Goal: Information Seeking & Learning: Learn about a topic

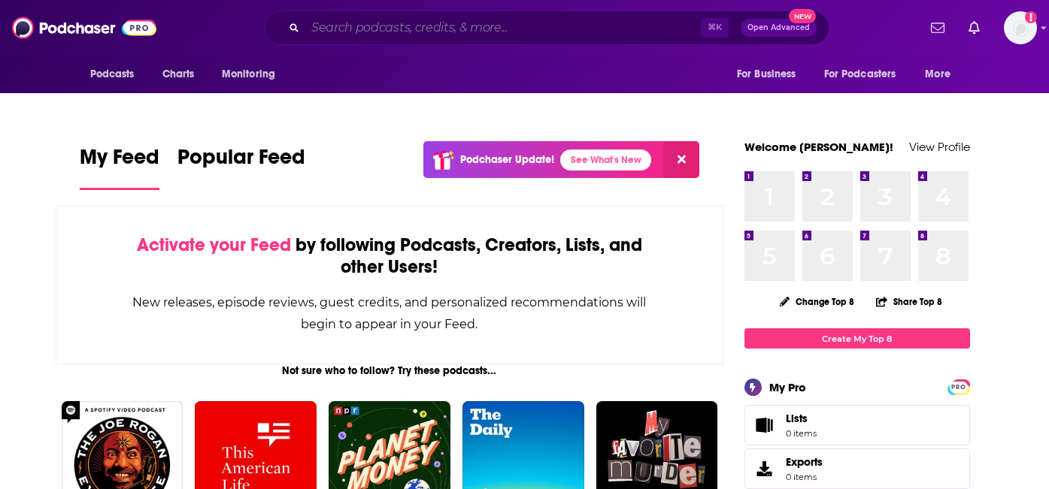
click at [363, 21] on input "Search podcasts, credits, & more..." at bounding box center [502, 28] width 395 height 24
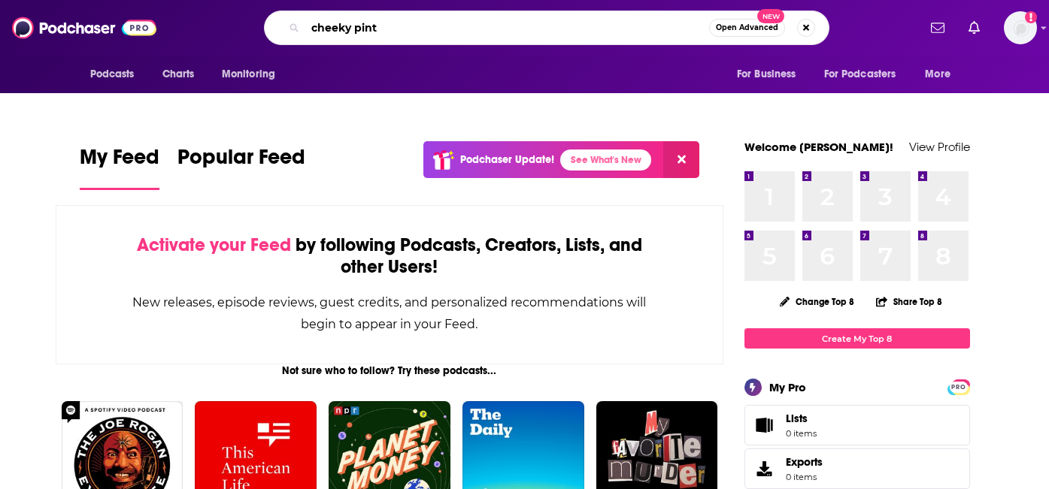
type input "cheeky pint"
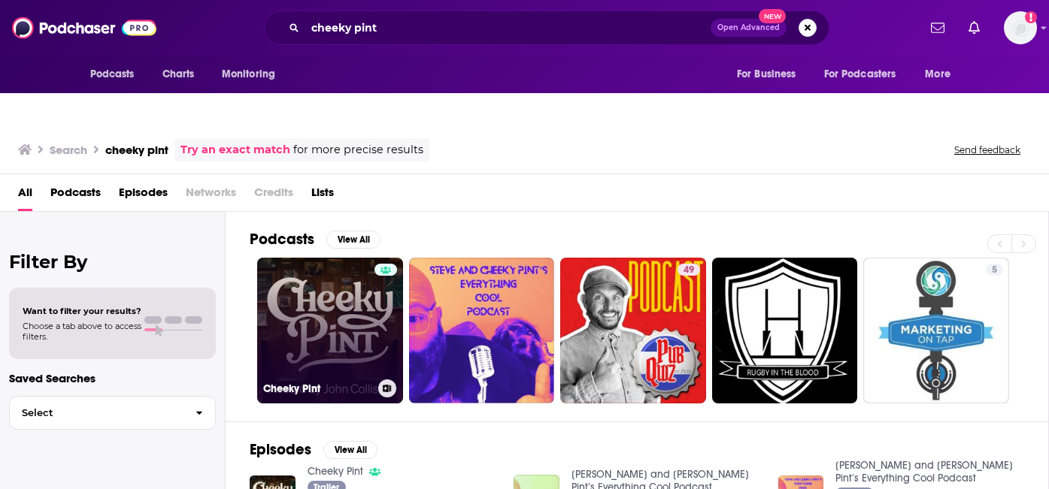
click at [336, 317] on link "Cheeky Pint" at bounding box center [330, 331] width 146 height 146
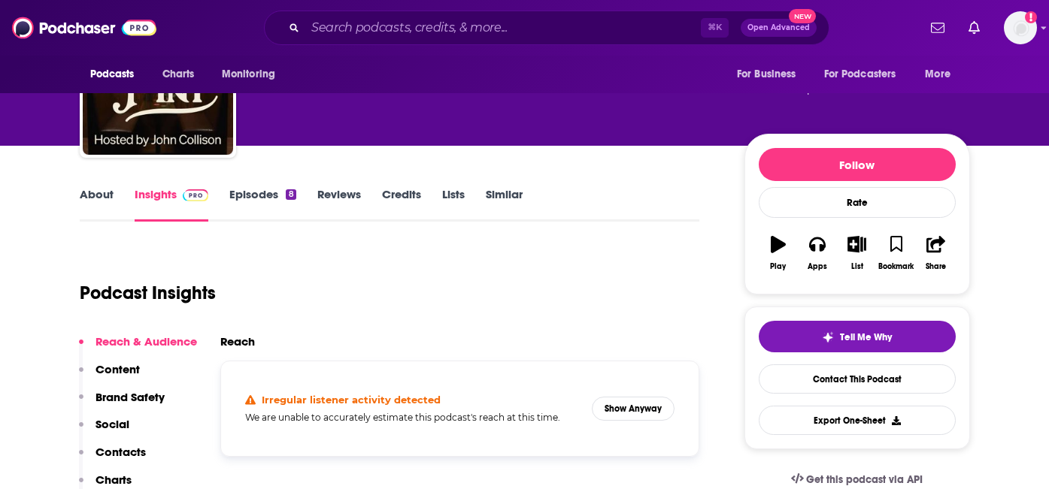
scroll to position [167, 0]
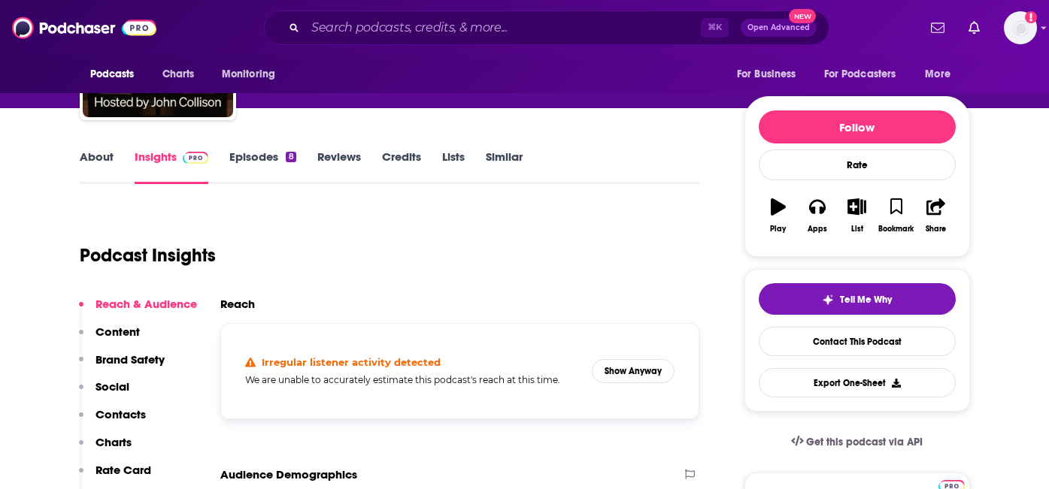
click at [244, 150] on link "Episodes 8" at bounding box center [262, 167] width 66 height 35
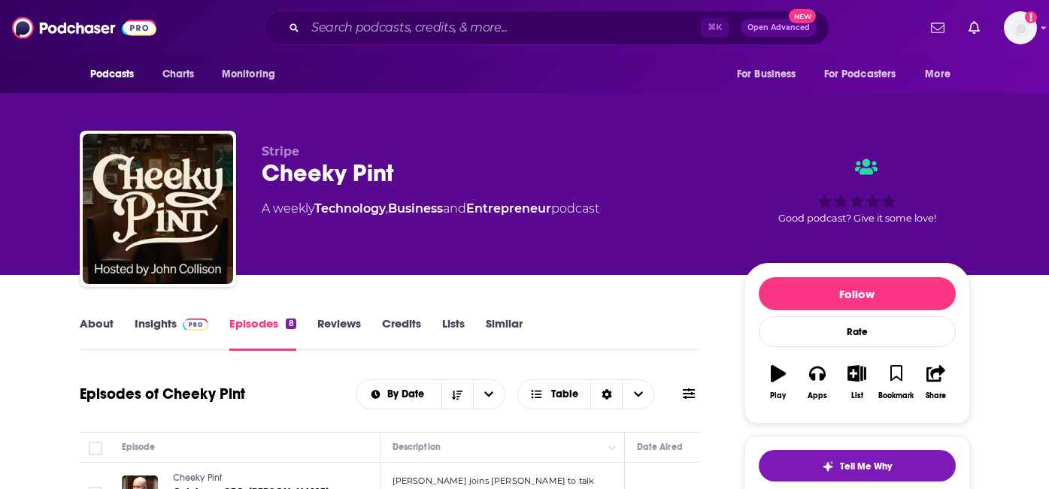
click at [344, 316] on link "Reviews" at bounding box center [339, 333] width 44 height 35
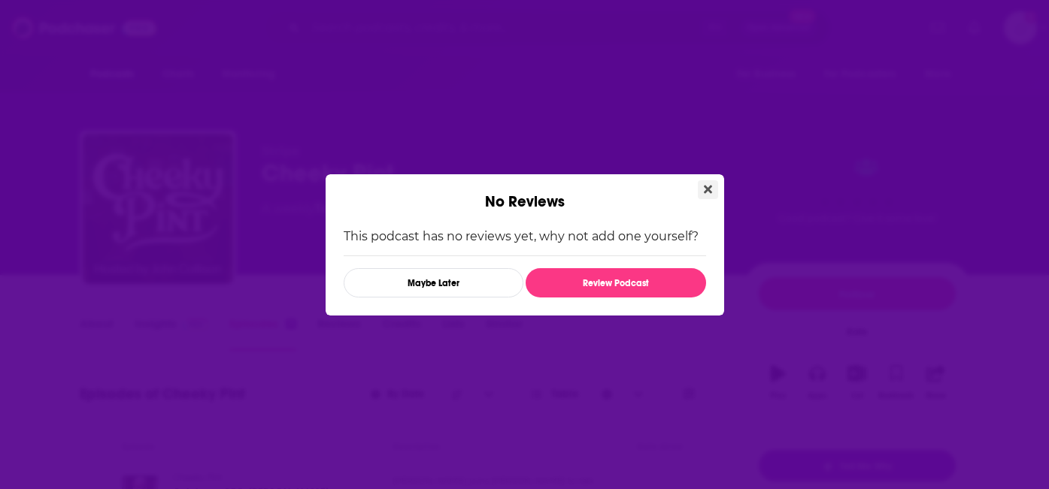
click at [704, 186] on icon "Close" at bounding box center [708, 189] width 8 height 8
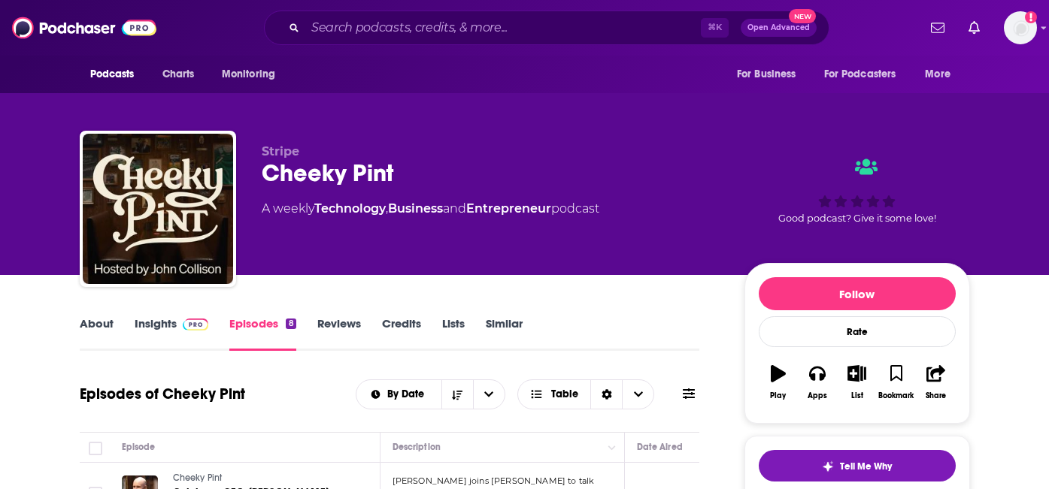
click at [164, 316] on link "Insights" at bounding box center [172, 333] width 74 height 35
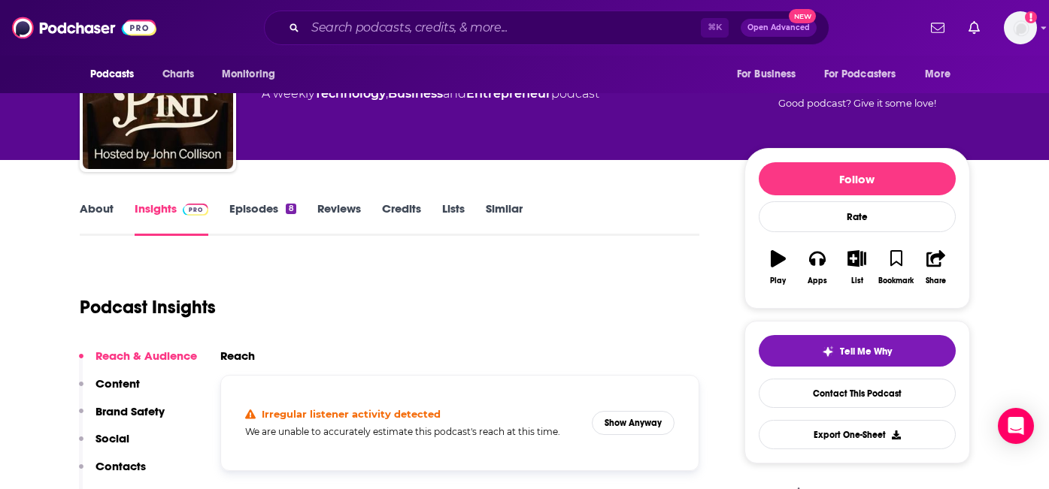
scroll to position [114, 0]
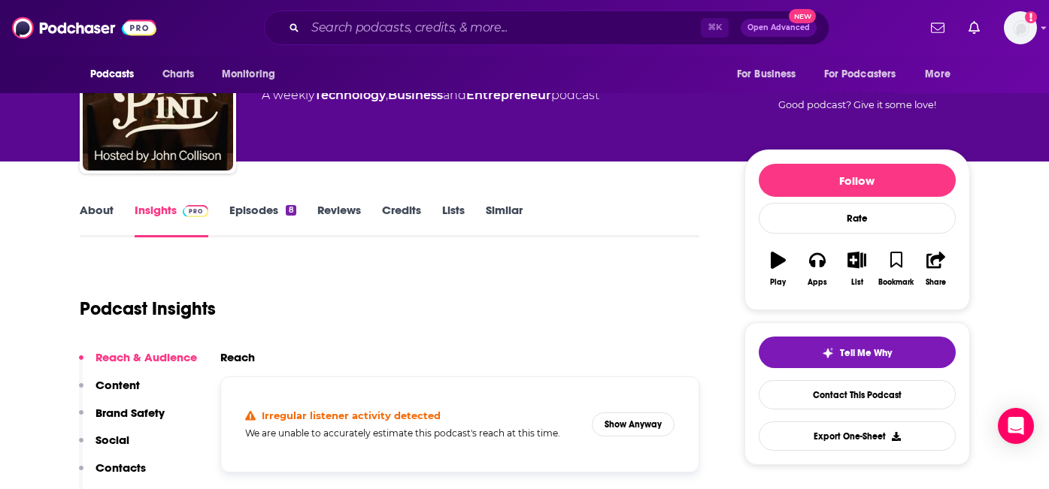
click at [94, 203] on link "About" at bounding box center [97, 220] width 34 height 35
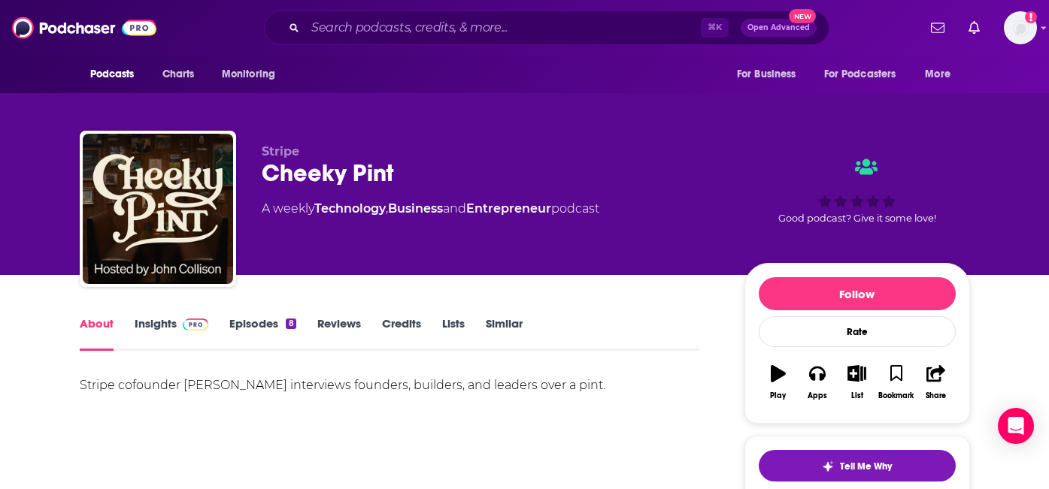
click at [492, 316] on link "Similar" at bounding box center [504, 333] width 37 height 35
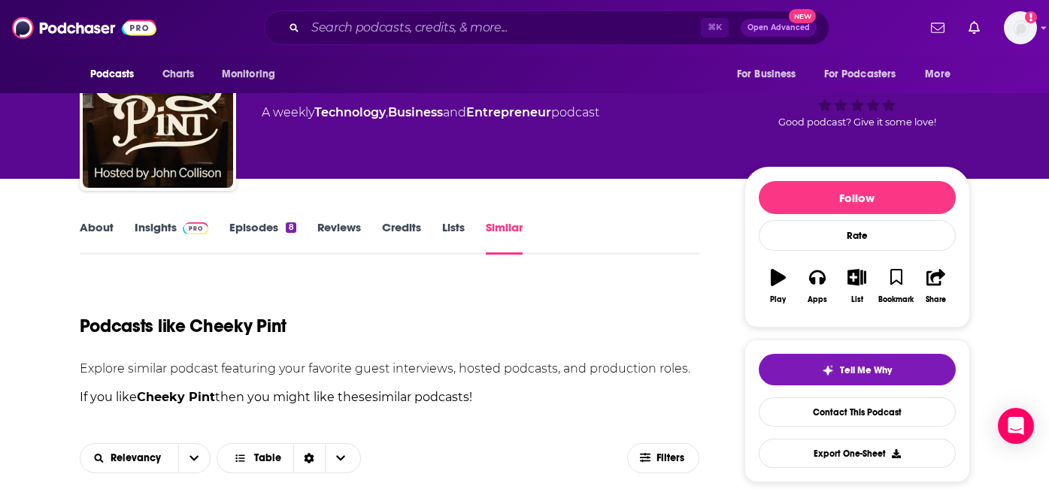
scroll to position [93, 0]
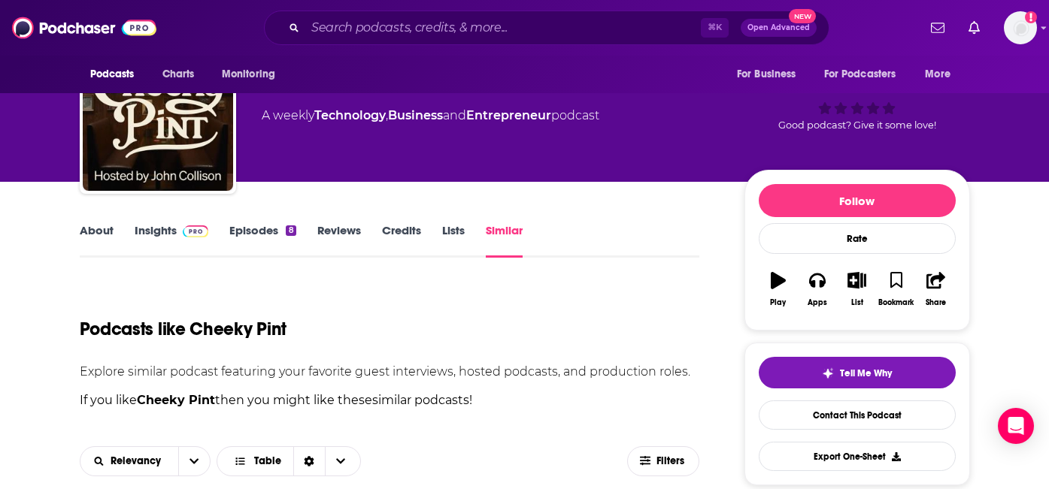
click at [138, 223] on link "Insights" at bounding box center [172, 240] width 74 height 35
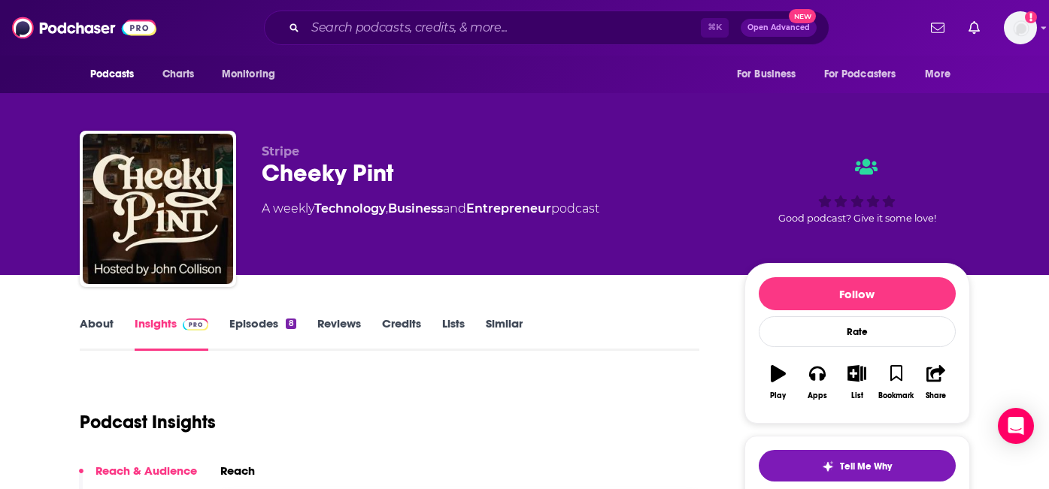
click at [404, 316] on link "Credits" at bounding box center [401, 333] width 39 height 35
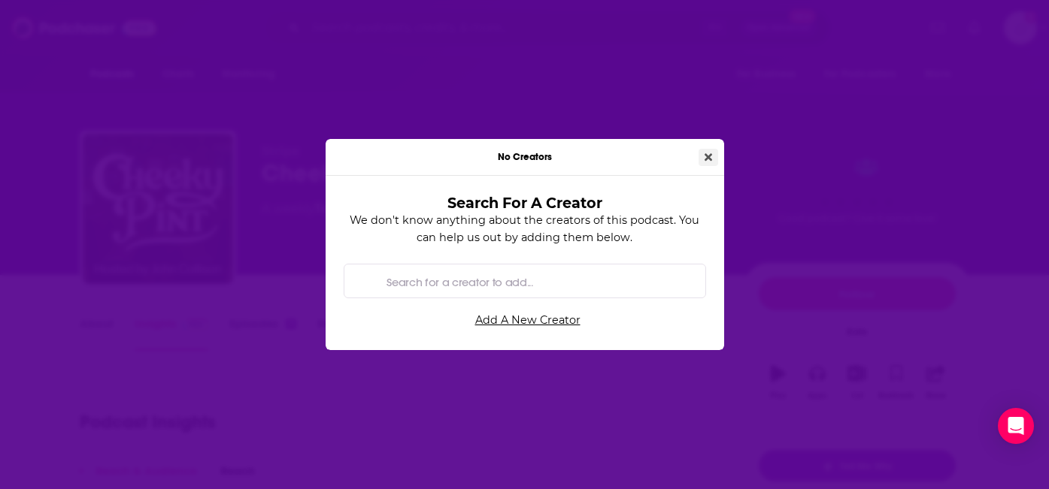
click at [704, 152] on icon "Close" at bounding box center [708, 157] width 8 height 11
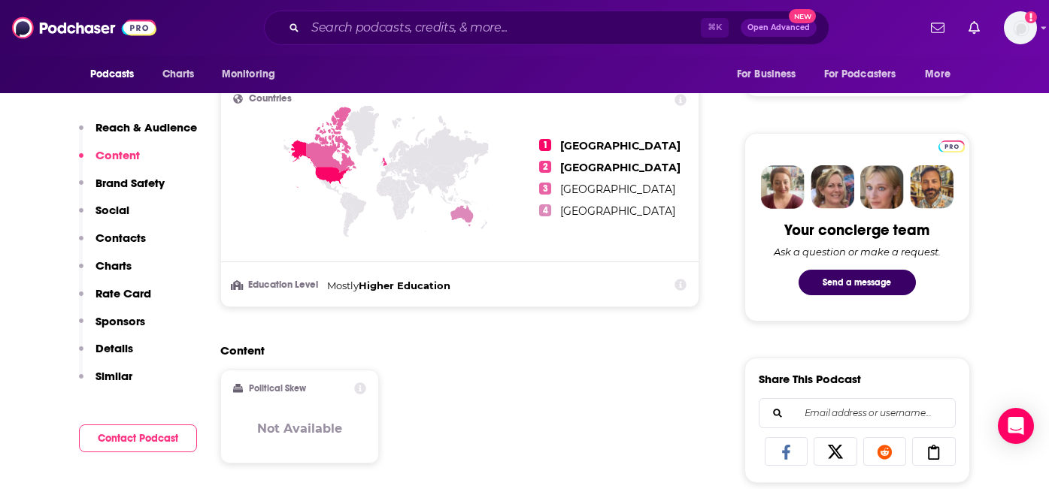
scroll to position [662, 0]
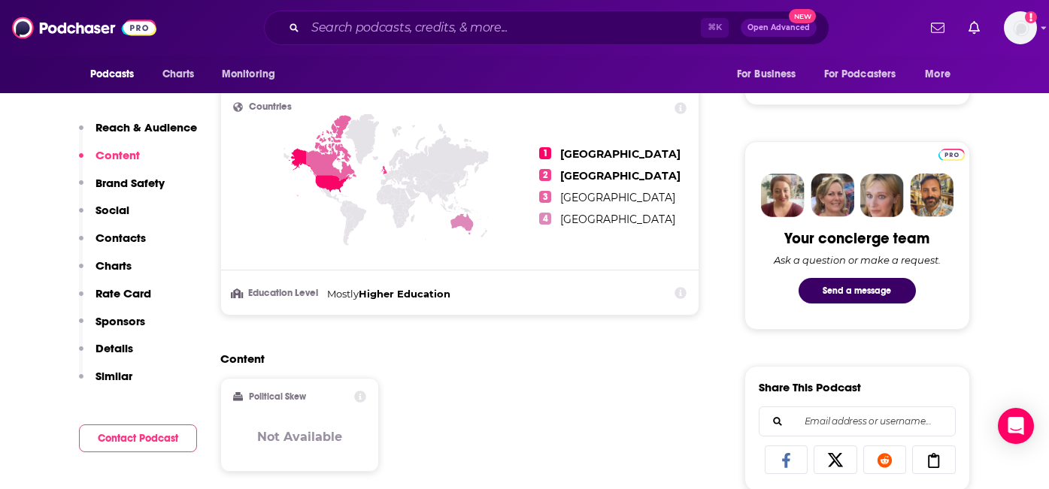
click at [111, 239] on p "Contacts" at bounding box center [120, 238] width 50 height 14
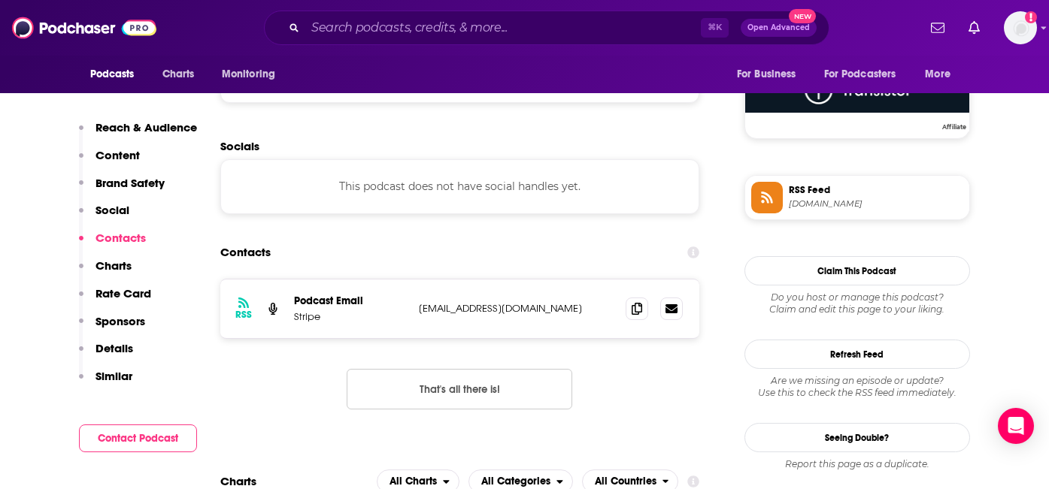
scroll to position [1149, 0]
click at [107, 263] on p "Charts" at bounding box center [113, 266] width 36 height 14
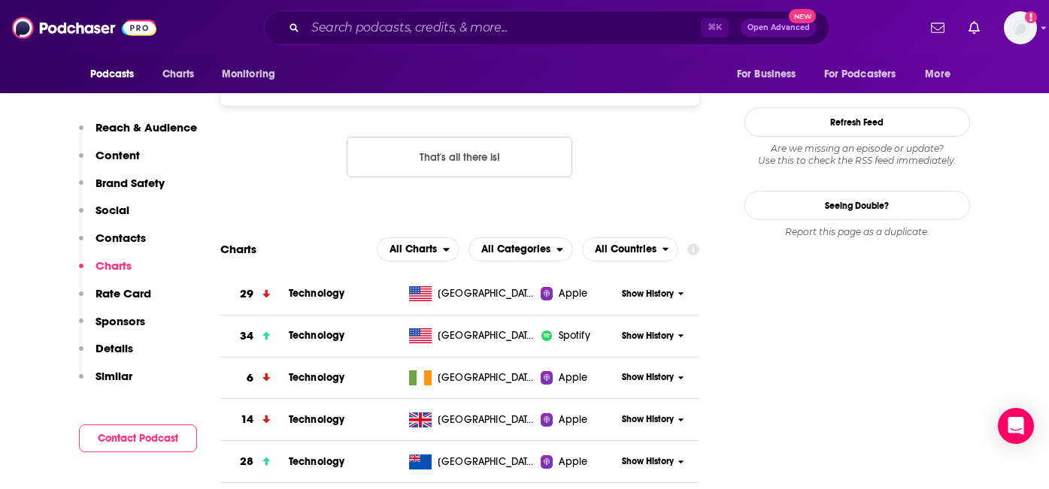
click at [127, 292] on p "Rate Card" at bounding box center [123, 293] width 56 height 14
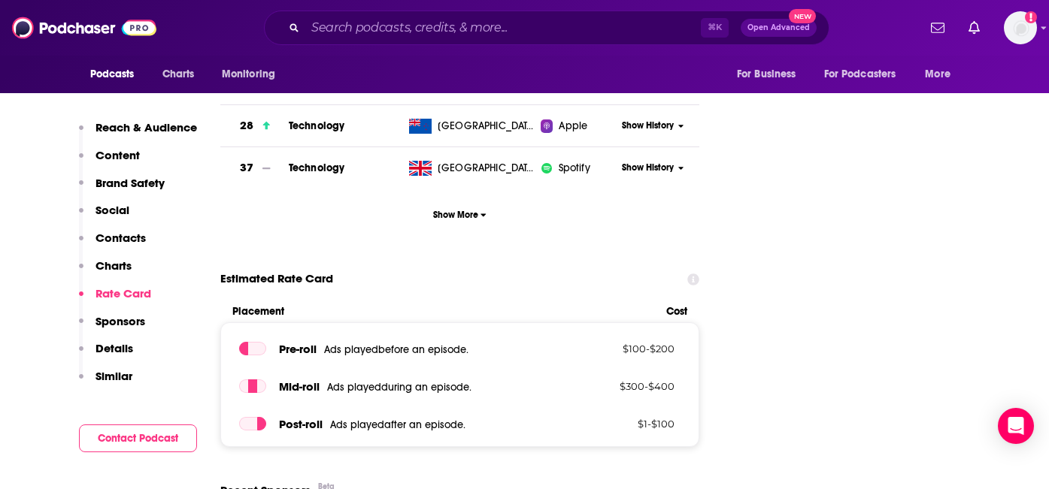
scroll to position [1746, 0]
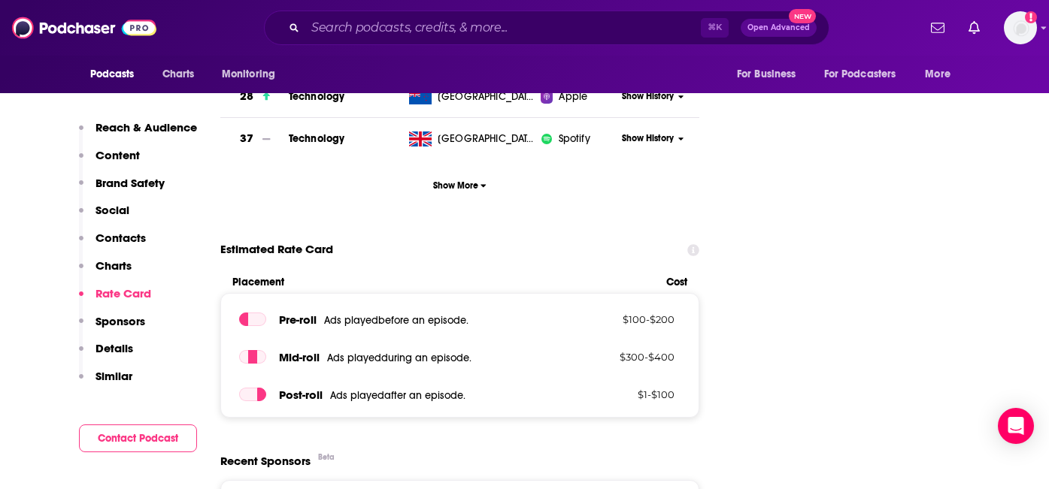
click at [123, 316] on p "Sponsors" at bounding box center [120, 321] width 50 height 14
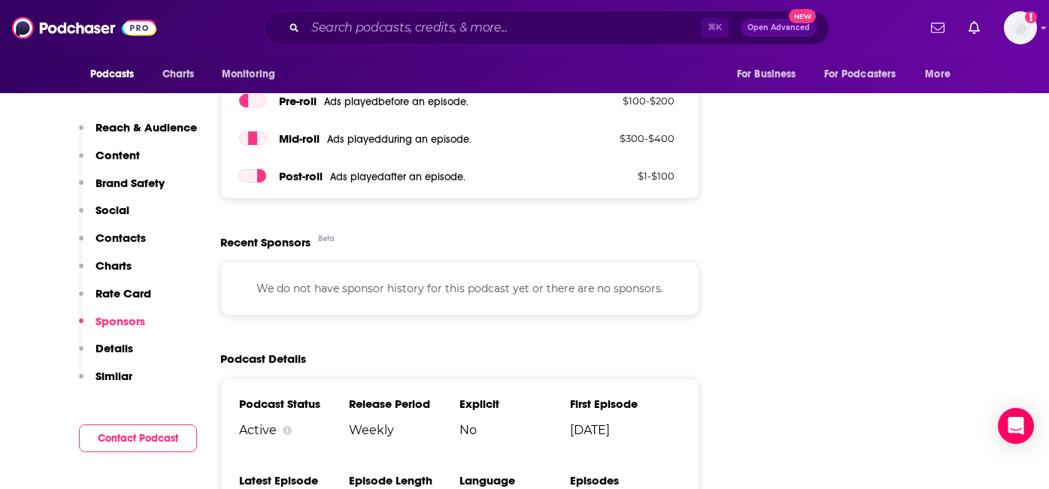
click at [121, 350] on p "Details" at bounding box center [114, 348] width 38 height 14
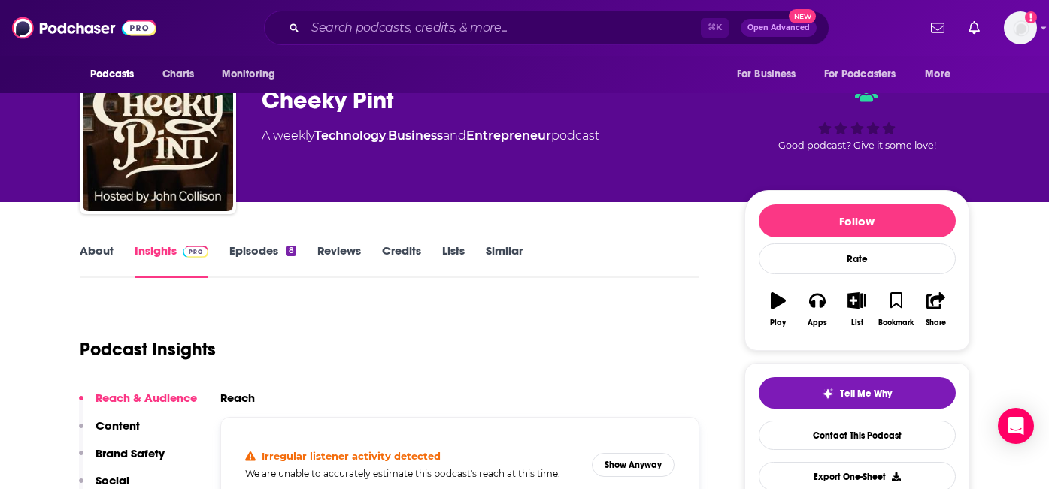
scroll to position [41, 0]
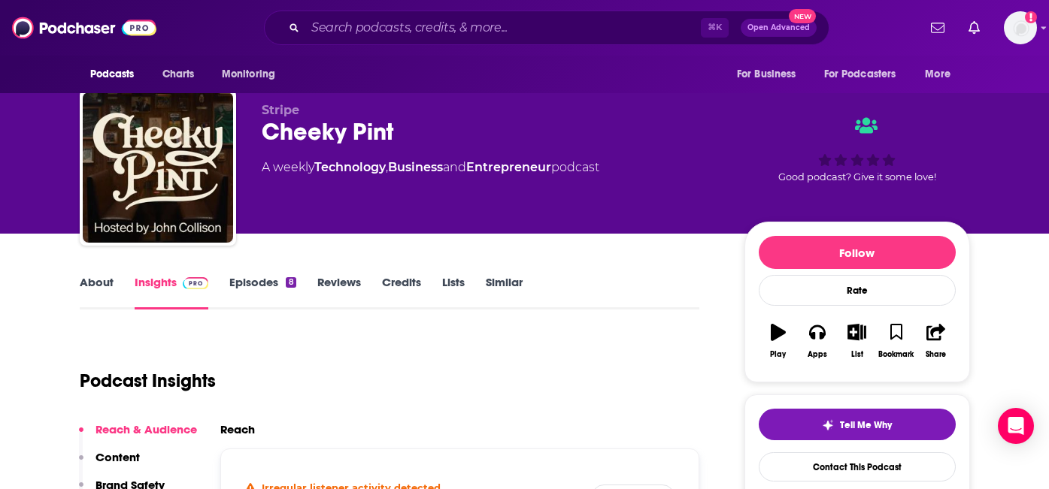
click at [87, 275] on link "About" at bounding box center [97, 292] width 34 height 35
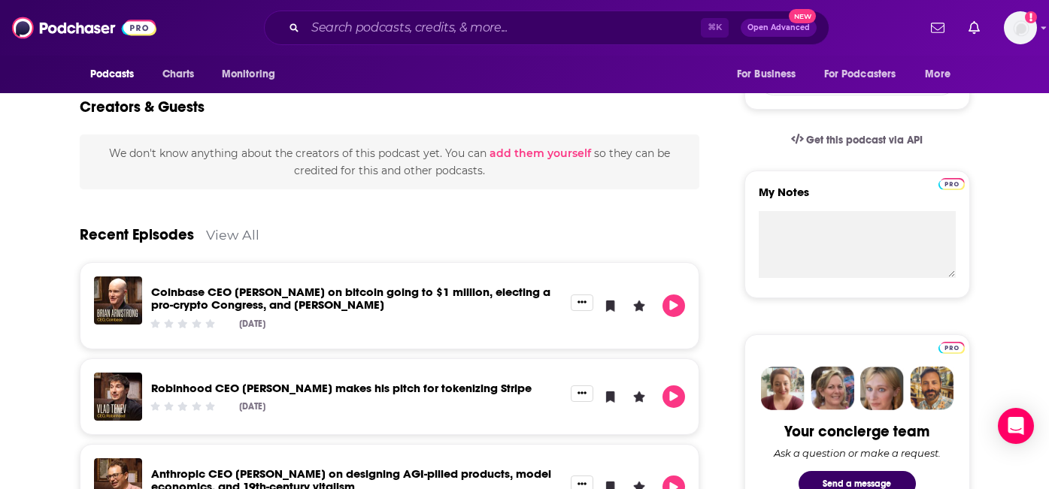
scroll to position [455, 0]
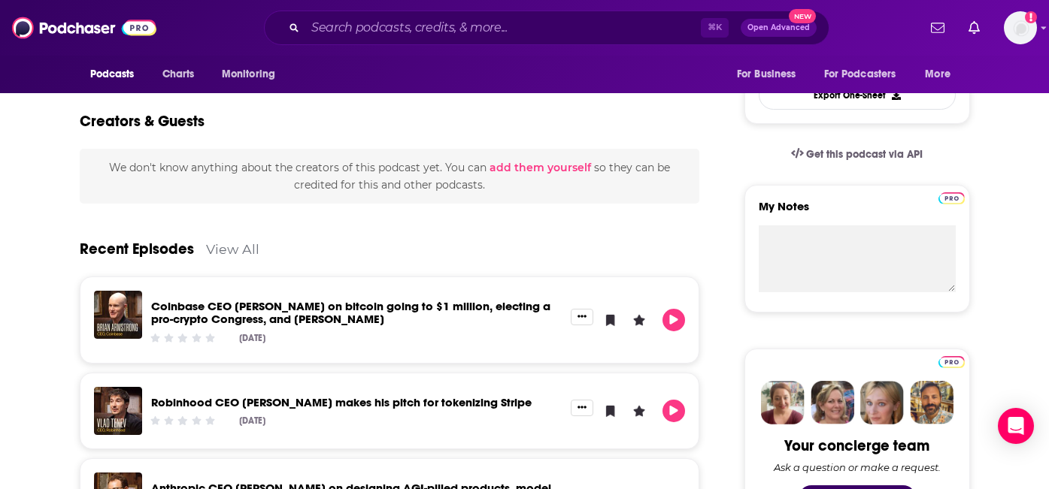
click at [238, 241] on link "View All" at bounding box center [232, 249] width 53 height 16
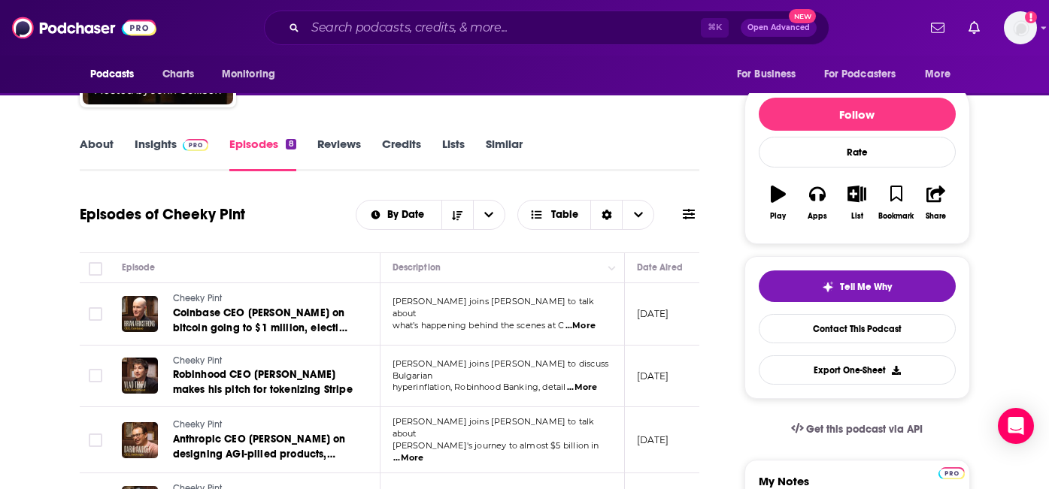
scroll to position [83, 0]
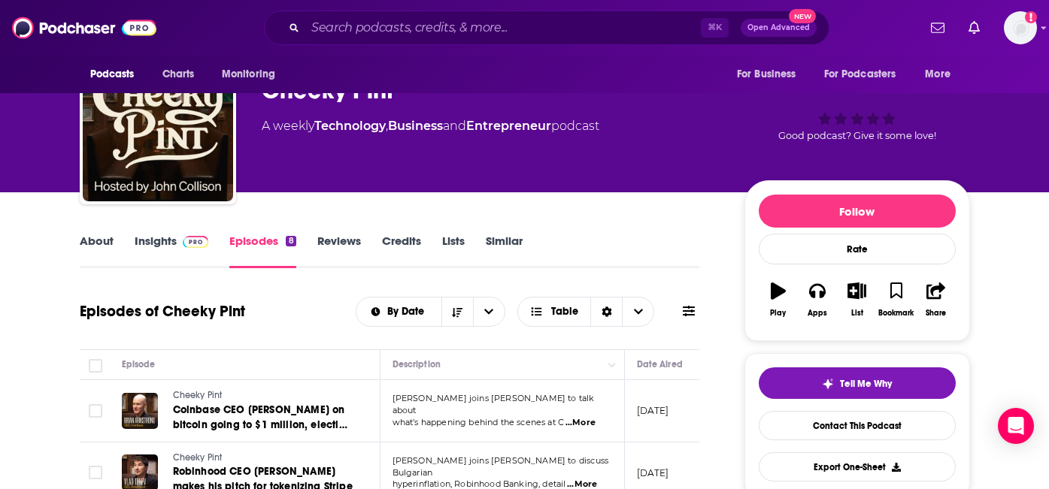
click at [350, 234] on link "Reviews" at bounding box center [339, 251] width 44 height 35
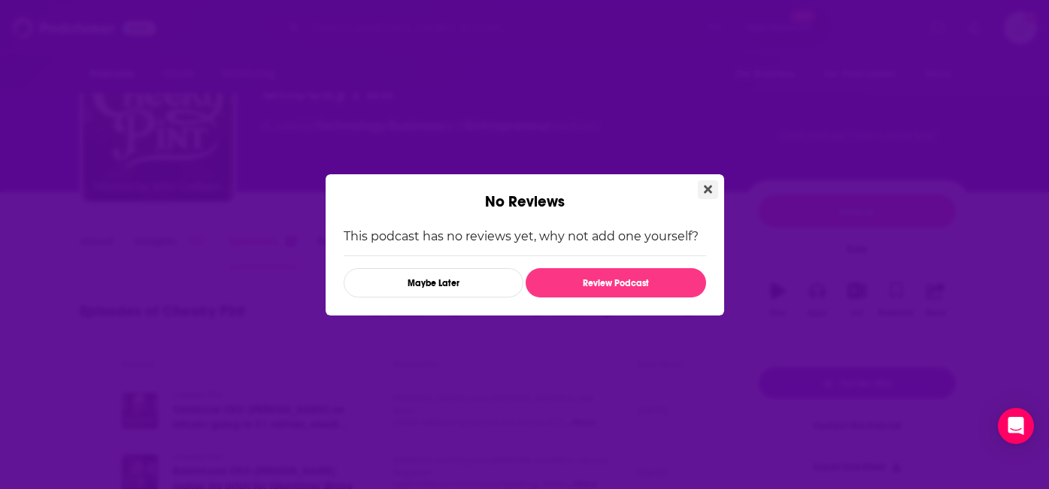
click at [705, 185] on icon "Close" at bounding box center [708, 189] width 8 height 12
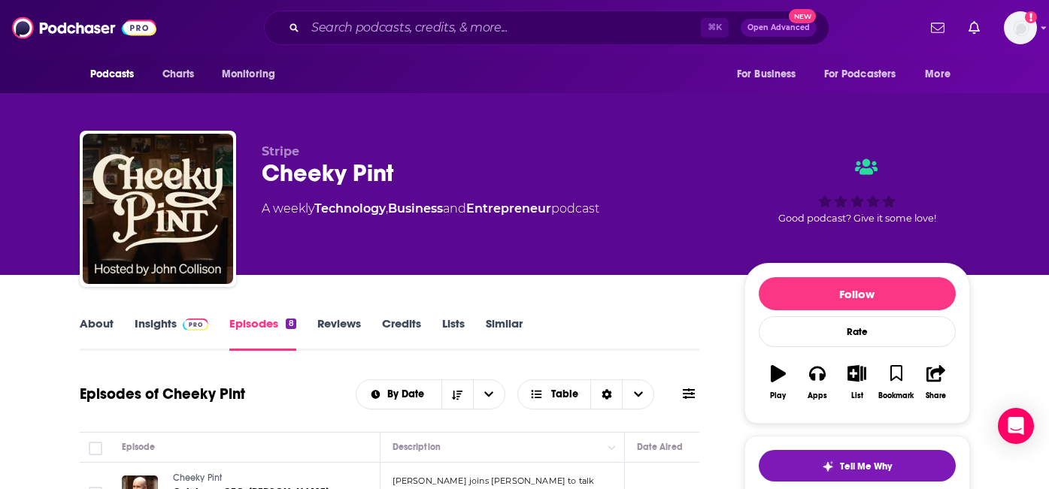
scroll to position [83, 0]
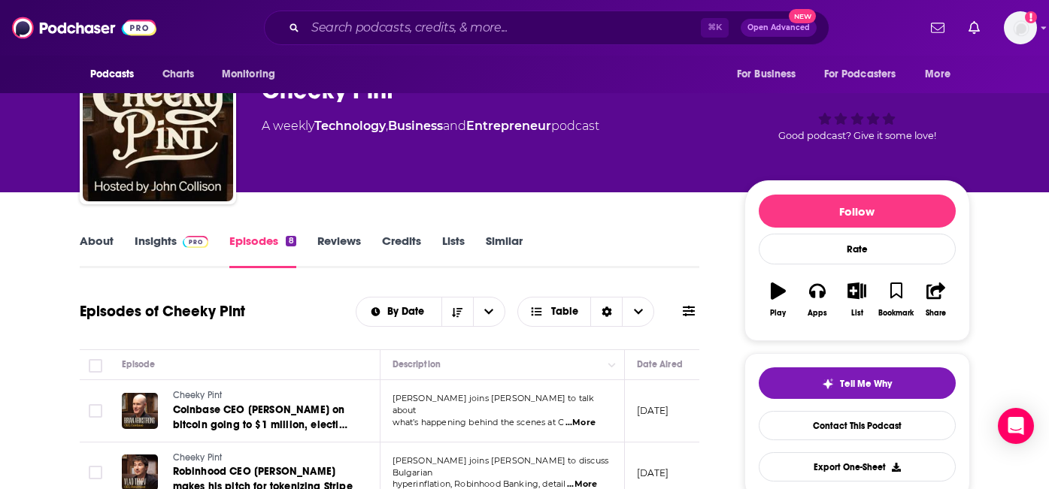
click at [498, 234] on link "Similar" at bounding box center [504, 251] width 37 height 35
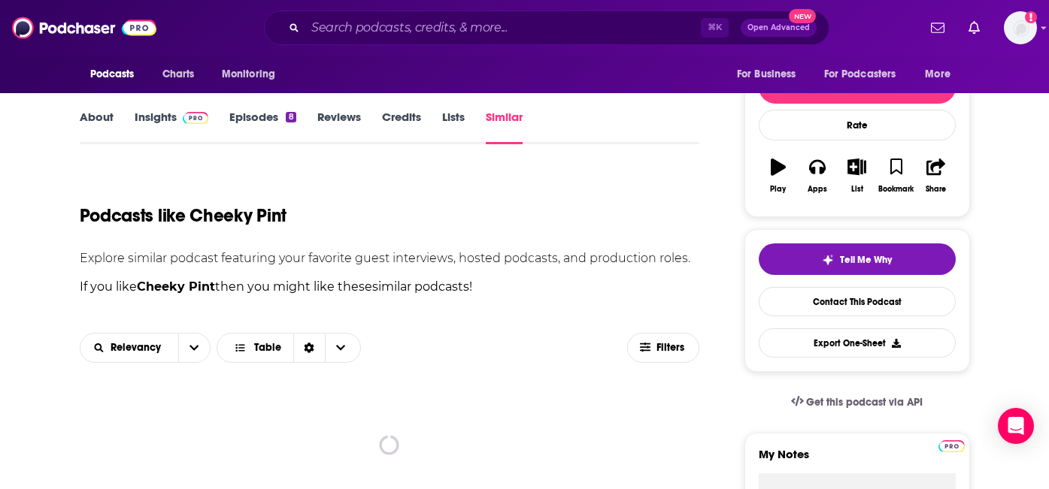
scroll to position [56, 0]
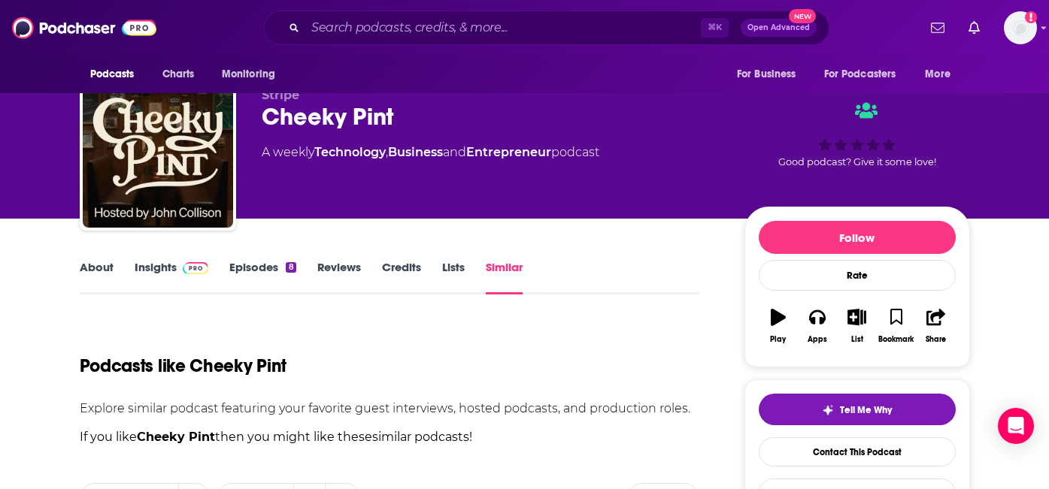
click at [145, 260] on link "Insights" at bounding box center [172, 277] width 74 height 35
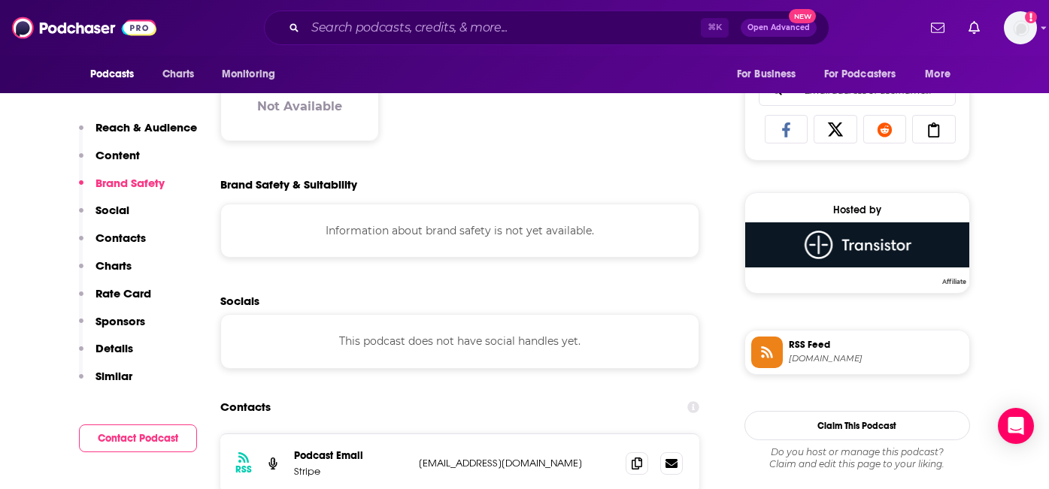
scroll to position [1064, 0]
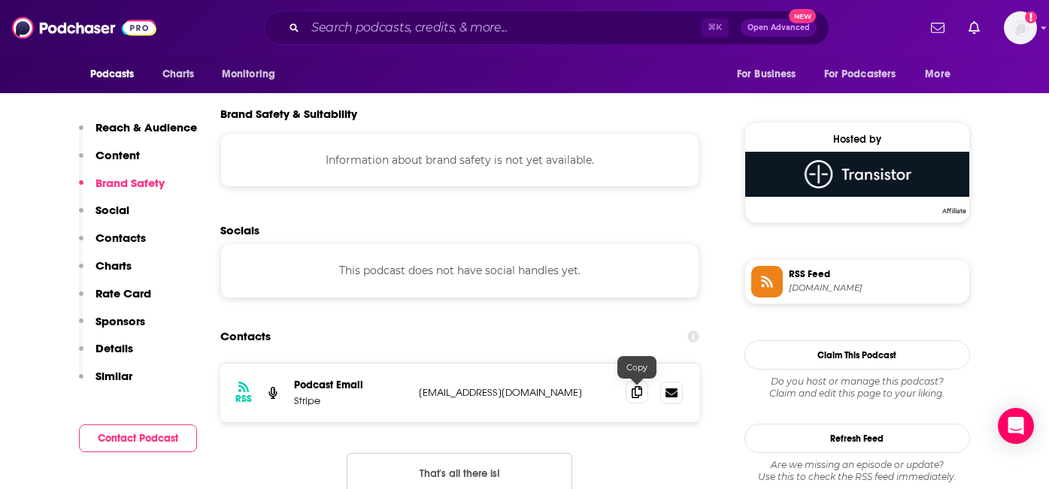
click at [638, 386] on icon at bounding box center [636, 392] width 11 height 12
